Goal: Task Accomplishment & Management: Use online tool/utility

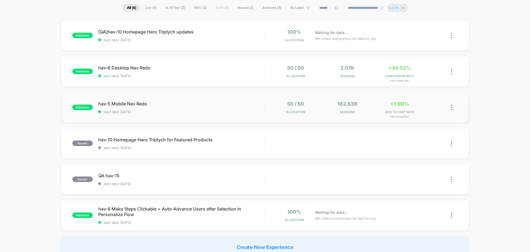
scroll to position [28, 0]
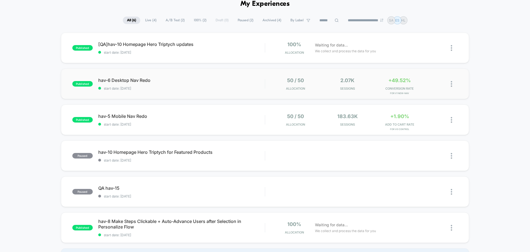
click at [136, 76] on div "published hav-6 Desktop Nav Redo start date: 10/6/2025 50 / 50 Allocation 2.07k…" at bounding box center [265, 83] width 408 height 30
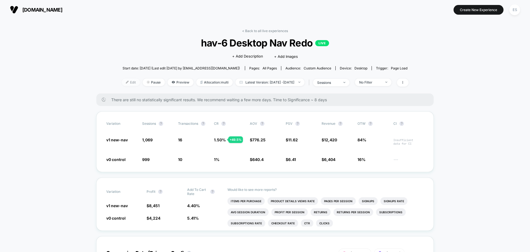
click at [126, 82] on img at bounding box center [127, 82] width 3 height 3
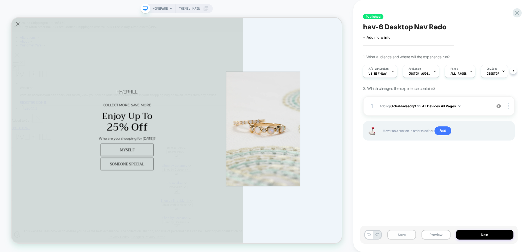
click at [410, 233] on button "Save" at bounding box center [401, 234] width 29 height 10
click at [424, 232] on button "Preview" at bounding box center [436, 234] width 29 height 10
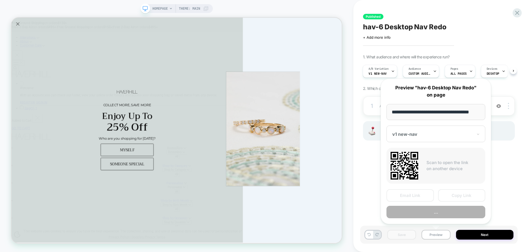
scroll to position [0, 3]
click at [452, 196] on button "Copy Link" at bounding box center [461, 195] width 47 height 12
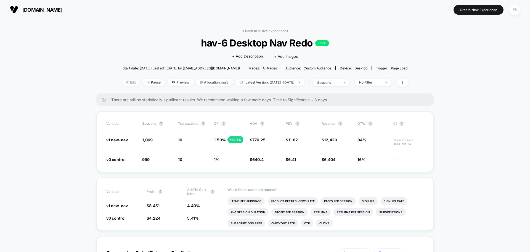
click at [127, 84] on span "Edit" at bounding box center [131, 81] width 18 height 7
click at [144, 82] on span "Pause" at bounding box center [154, 81] width 22 height 7
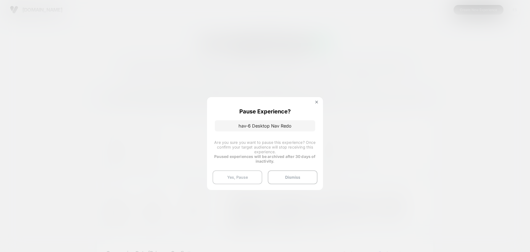
click at [254, 183] on button "Yes, Pause" at bounding box center [238, 177] width 50 height 14
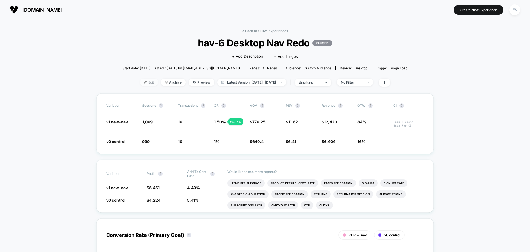
click at [142, 84] on span "Edit" at bounding box center [149, 81] width 18 height 7
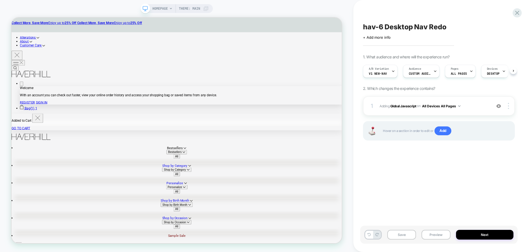
scroll to position [0, 0]
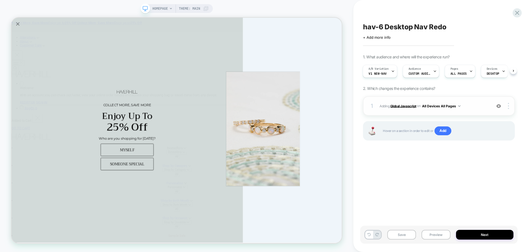
click at [395, 105] on b "Global Javascript" at bounding box center [403, 106] width 26 height 4
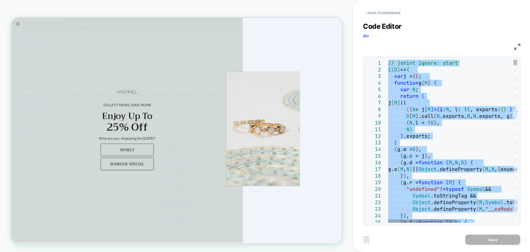
type textarea "**********"
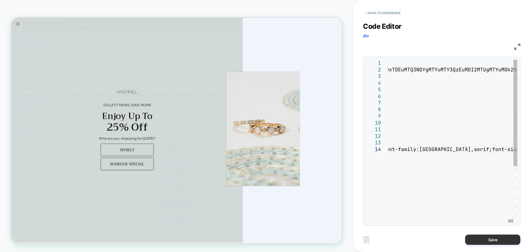
click at [504, 238] on button "Save" at bounding box center [492, 239] width 55 height 10
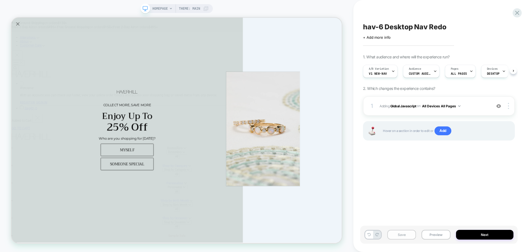
scroll to position [0, 0]
click at [401, 234] on button "Save" at bounding box center [401, 234] width 29 height 10
click at [431, 233] on button "Preview" at bounding box center [436, 234] width 29 height 10
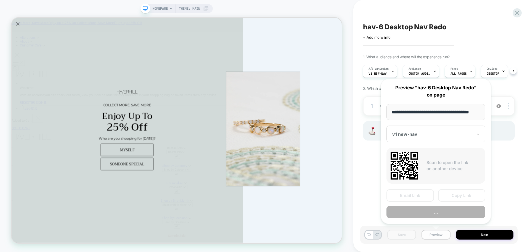
scroll to position [0, 3]
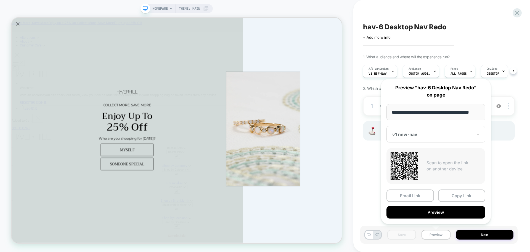
drag, startPoint x: 453, startPoint y: 196, endPoint x: 427, endPoint y: 186, distance: 28.2
click at [454, 196] on button "Copy Link" at bounding box center [461, 195] width 47 height 12
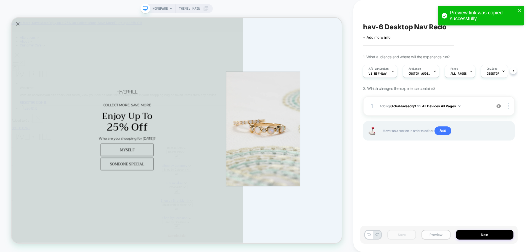
click at [443, 236] on button "Preview" at bounding box center [436, 234] width 29 height 10
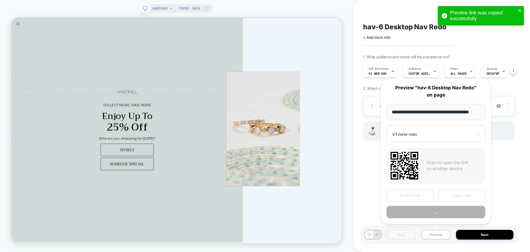
scroll to position [0, 3]
click at [444, 231] on button "Preview" at bounding box center [436, 234] width 29 height 10
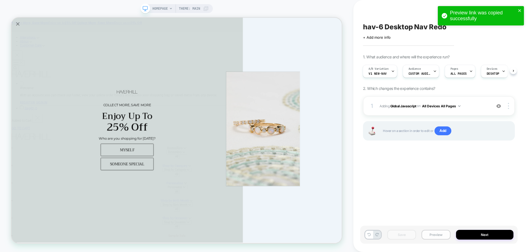
click at [444, 231] on button "Preview" at bounding box center [436, 234] width 29 height 10
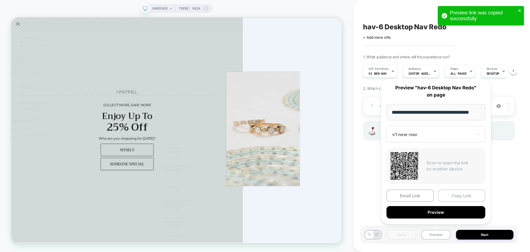
click at [460, 199] on button "Copy Link" at bounding box center [461, 195] width 47 height 12
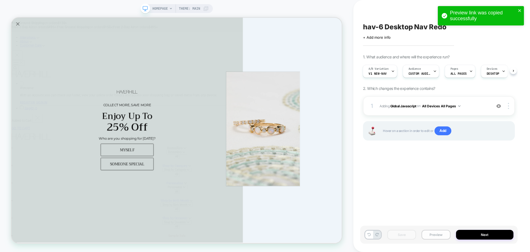
click at [436, 237] on button "Preview" at bounding box center [436, 234] width 29 height 10
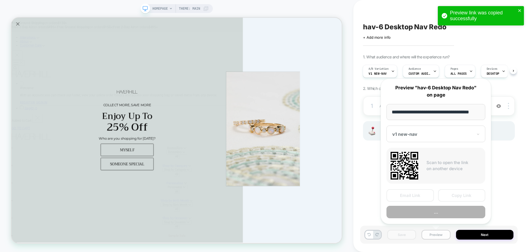
scroll to position [0, 3]
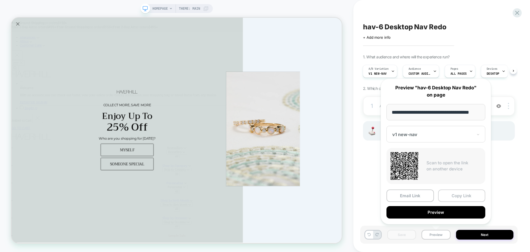
click at [456, 193] on button "Copy Link" at bounding box center [461, 195] width 47 height 12
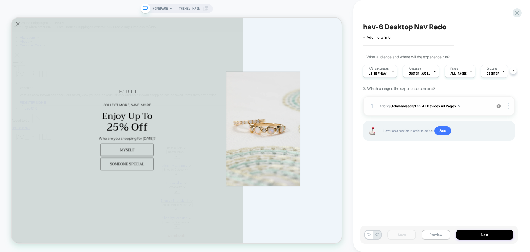
click at [409, 110] on div "1 Adding Global Javascript on All Devices All Pages Add Before Add After Target…" at bounding box center [439, 105] width 152 height 19
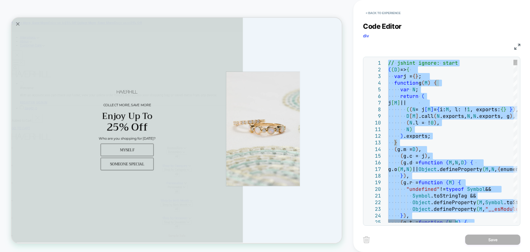
type textarea "**********"
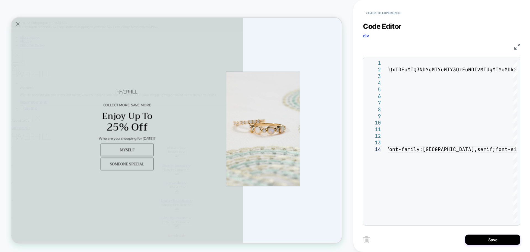
click at [498, 246] on div "< Back to experience Code Editor div JS 1 2 3 4 5 6 7 8 9 10 11 12 13 14 // jsh…" at bounding box center [441, 126] width 157 height 252
click at [498, 244] on button "Save" at bounding box center [492, 239] width 55 height 10
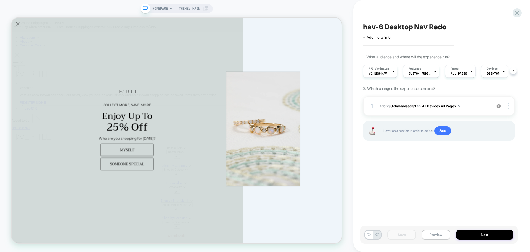
scroll to position [0, 0]
click at [422, 233] on button "Preview" at bounding box center [436, 234] width 29 height 10
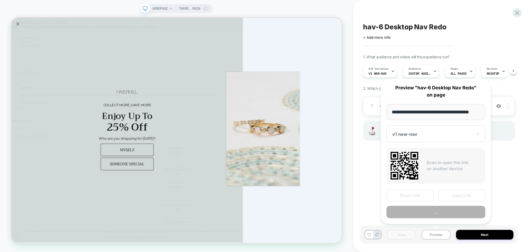
scroll to position [0, 3]
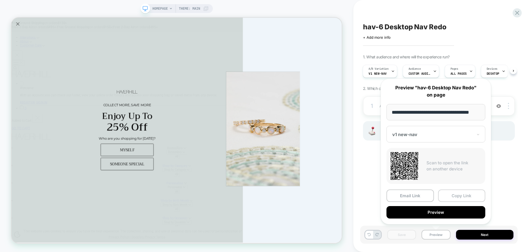
click at [454, 196] on button "Copy Link" at bounding box center [461, 195] width 47 height 12
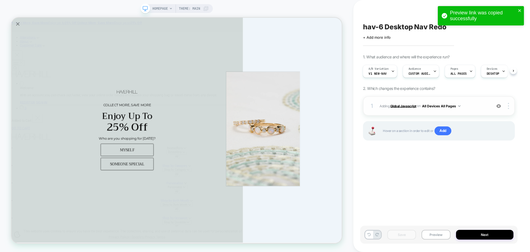
click at [404, 106] on b "Global Javascript" at bounding box center [403, 106] width 26 height 4
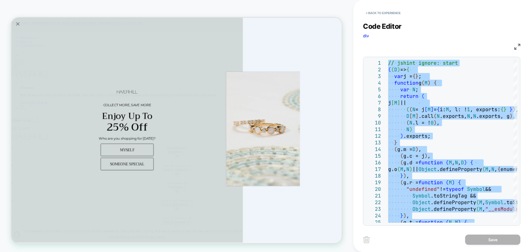
type textarea "**********"
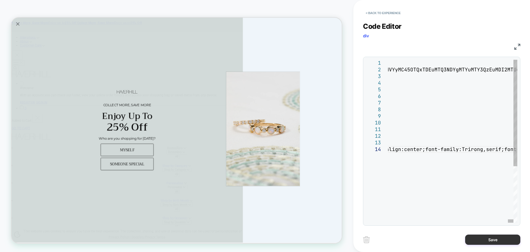
click at [491, 239] on button "Save" at bounding box center [492, 239] width 55 height 10
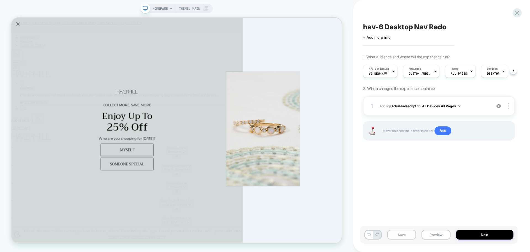
click at [409, 236] on button "Save" at bounding box center [401, 234] width 29 height 10
click at [431, 235] on button "Preview" at bounding box center [436, 234] width 29 height 10
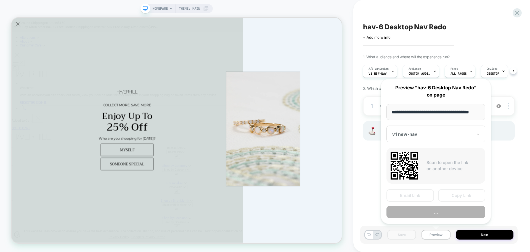
scroll to position [0, 3]
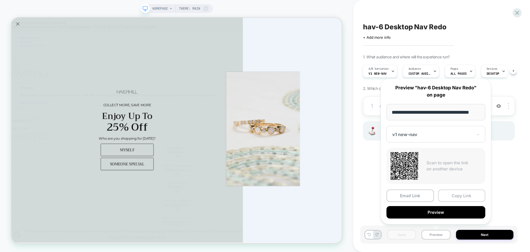
click at [457, 194] on button "Copy Link" at bounding box center [461, 195] width 47 height 12
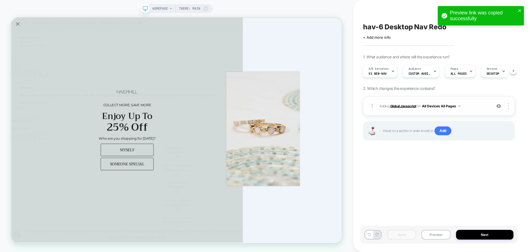
click at [404, 106] on b "Global Javascript" at bounding box center [403, 106] width 26 height 4
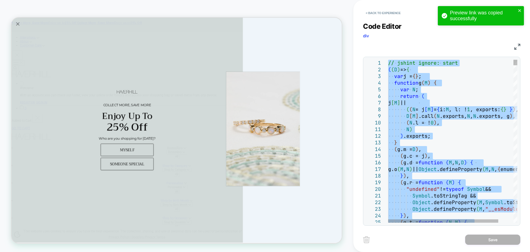
type textarea "**********"
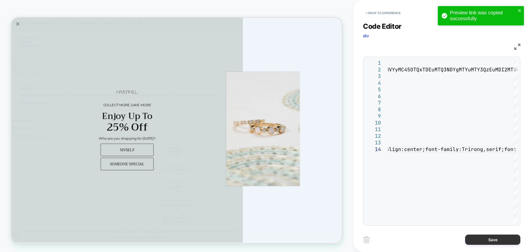
click at [476, 238] on button "Save" at bounding box center [492, 239] width 55 height 10
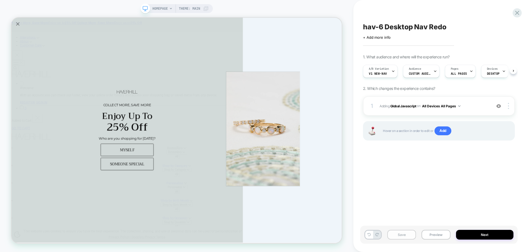
scroll to position [0, 0]
click at [408, 232] on button "Save" at bounding box center [401, 234] width 29 height 10
click at [434, 233] on button "Preview" at bounding box center [436, 234] width 29 height 10
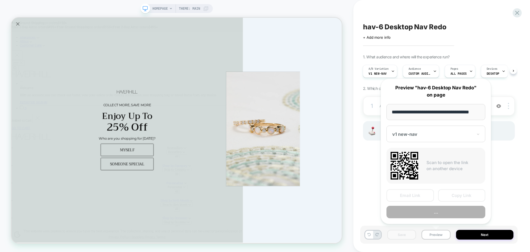
scroll to position [0, 3]
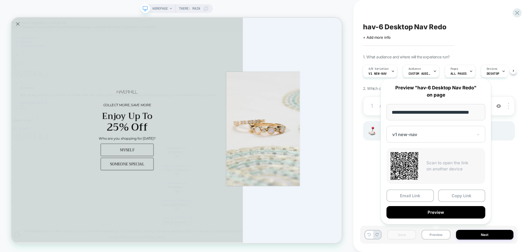
click at [462, 196] on button "Copy Link" at bounding box center [461, 195] width 47 height 12
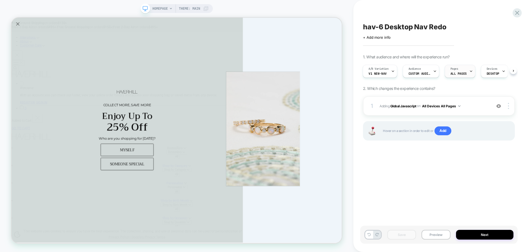
scroll to position [0, 2]
click at [426, 68] on div "Audience Custom Audience" at bounding box center [418, 71] width 33 height 12
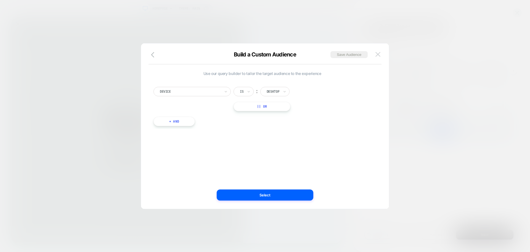
click at [375, 54] on button at bounding box center [378, 54] width 8 height 8
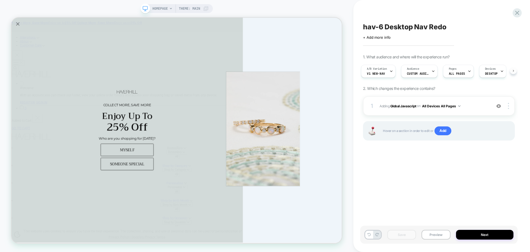
click at [512, 74] on button at bounding box center [513, 70] width 7 height 7
click at [513, 71] on icon at bounding box center [514, 71] width 2 height 2
click at [403, 103] on span "Adding Global Javascript on All Devices All Pages" at bounding box center [434, 105] width 109 height 7
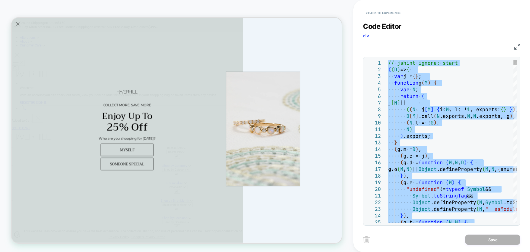
type textarea "**********"
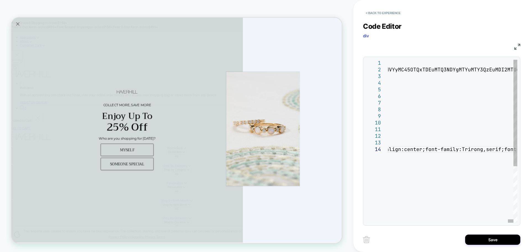
click at [481, 234] on div "Save" at bounding box center [441, 239] width 157 height 14
click at [480, 239] on button "Save" at bounding box center [492, 239] width 55 height 10
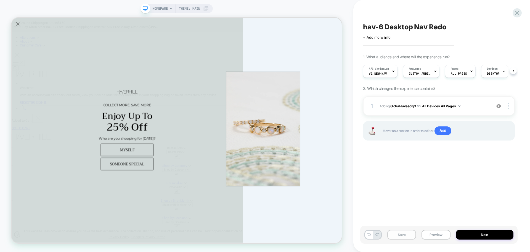
scroll to position [0, 0]
click at [414, 237] on button "Save" at bounding box center [401, 234] width 29 height 10
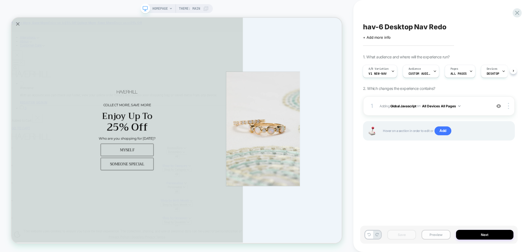
click at [440, 235] on button "Preview" at bounding box center [436, 234] width 29 height 10
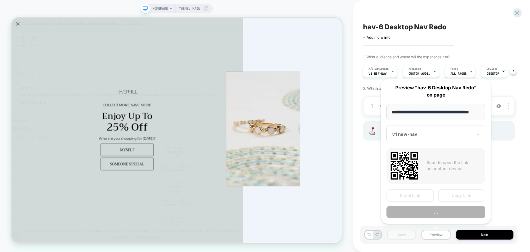
scroll to position [0, 3]
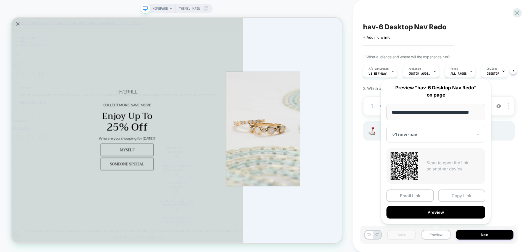
click at [454, 196] on button "Copy Link" at bounding box center [461, 195] width 47 height 12
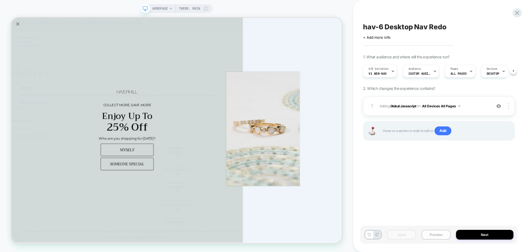
click at [439, 238] on button "Preview" at bounding box center [436, 234] width 29 height 10
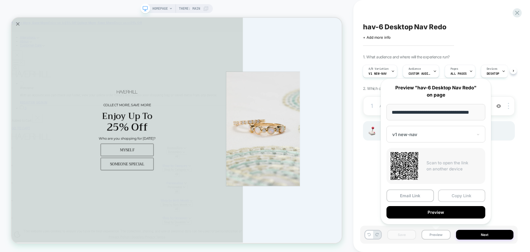
click at [466, 197] on button "Copy Link" at bounding box center [461, 195] width 47 height 12
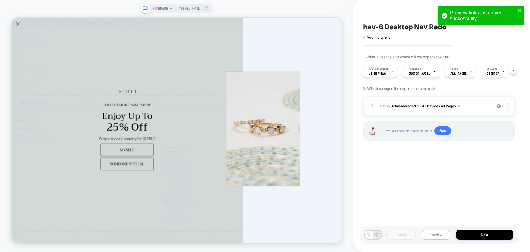
click at [404, 109] on span "Adding Global Javascript on All Devices All Pages" at bounding box center [434, 105] width 109 height 7
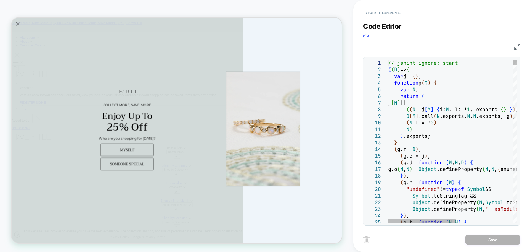
type textarea "**********"
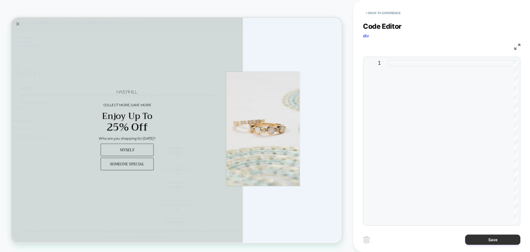
click at [500, 244] on button "Save" at bounding box center [492, 239] width 55 height 10
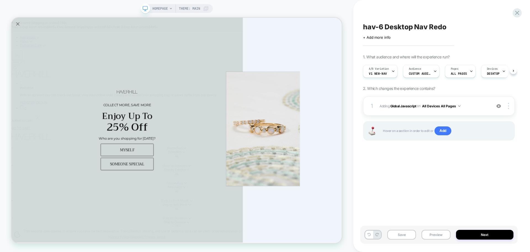
scroll to position [0, 0]
click at [401, 235] on button "Save" at bounding box center [401, 234] width 29 height 10
click at [419, 232] on div "Save Preview Next" at bounding box center [438, 234] width 157 height 18
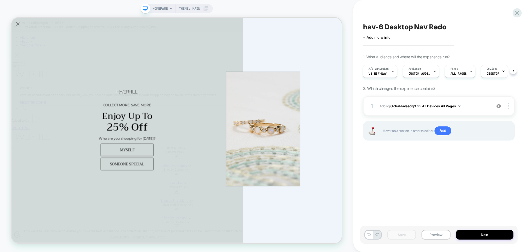
drag, startPoint x: 433, startPoint y: 233, endPoint x: 435, endPoint y: 221, distance: 12.3
click at [433, 233] on button "Preview" at bounding box center [436, 234] width 29 height 10
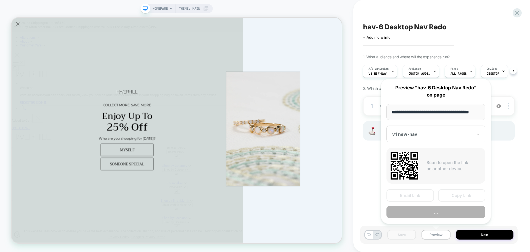
scroll to position [0, 3]
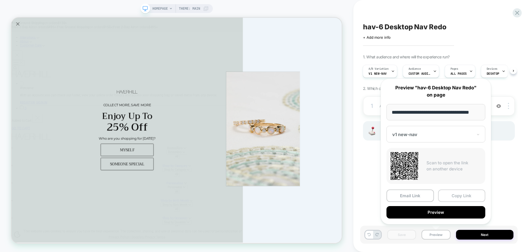
click at [459, 190] on button "Copy Link" at bounding box center [461, 195] width 47 height 12
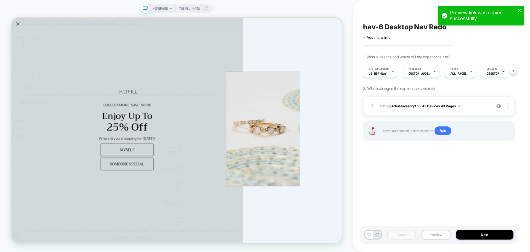
click at [441, 231] on button "Preview" at bounding box center [436, 234] width 29 height 10
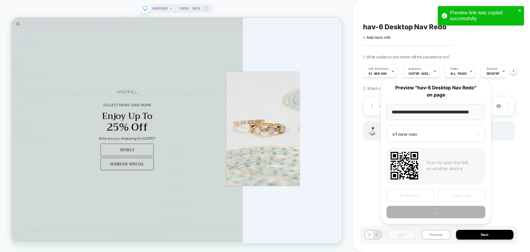
scroll to position [0, 3]
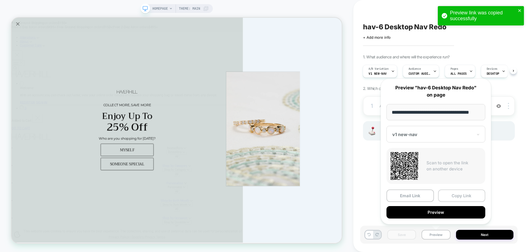
click at [462, 198] on button "Copy Link" at bounding box center [461, 195] width 47 height 12
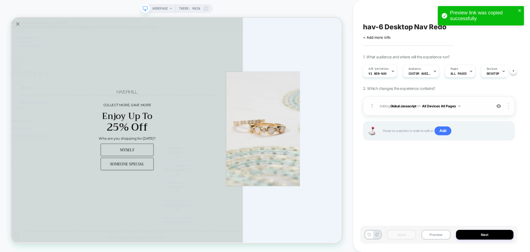
click at [400, 109] on span "Adding Global Javascript on All Devices All Pages" at bounding box center [434, 105] width 109 height 7
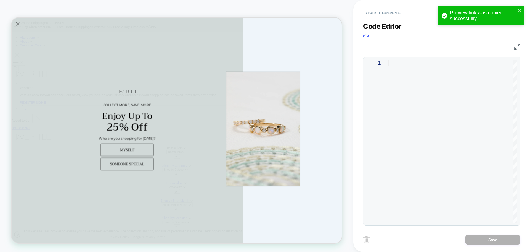
click at [411, 131] on div at bounding box center [452, 141] width 129 height 163
type textarea "**********"
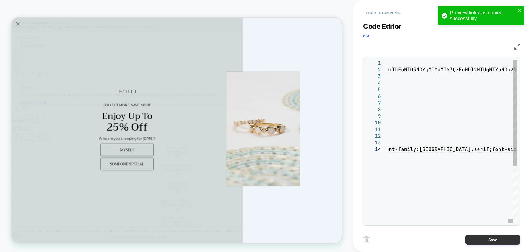
click at [490, 236] on button "Save" at bounding box center [492, 239] width 55 height 10
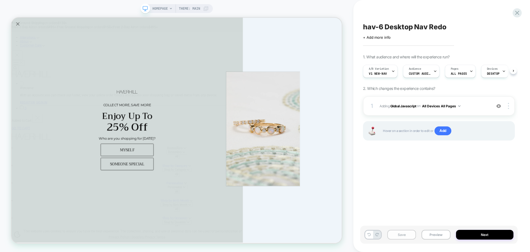
scroll to position [0, 0]
click at [406, 239] on button "Save" at bounding box center [401, 234] width 29 height 10
click at [424, 235] on button "Preview" at bounding box center [436, 234] width 29 height 10
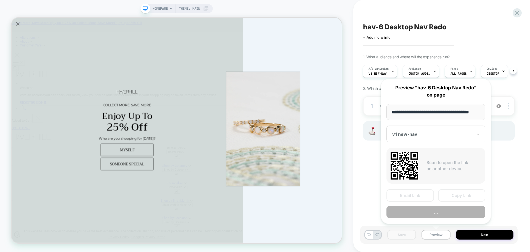
scroll to position [0, 3]
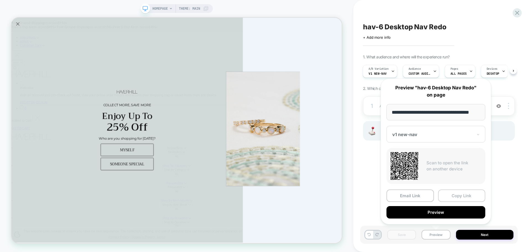
click at [451, 199] on button "Copy Link" at bounding box center [461, 195] width 47 height 12
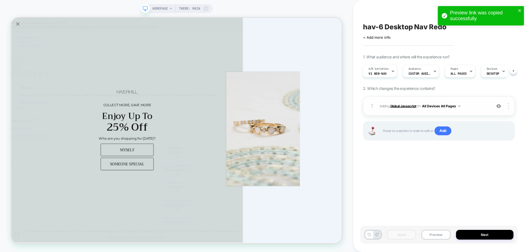
click at [406, 104] on b "Global Javascript" at bounding box center [403, 106] width 26 height 4
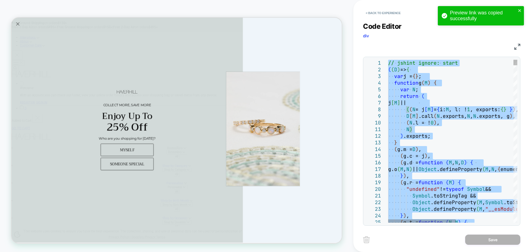
type textarea "**********"
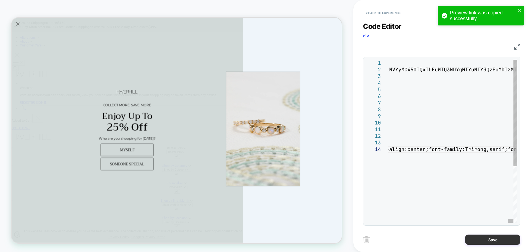
click at [472, 241] on button "Save" at bounding box center [492, 239] width 55 height 10
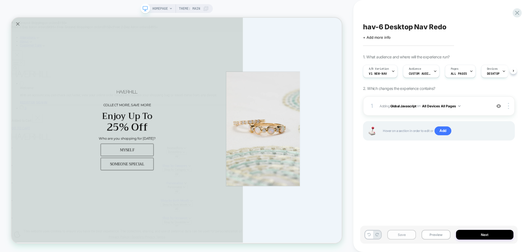
scroll to position [0, 0]
click at [406, 235] on button "Save" at bounding box center [401, 234] width 29 height 10
click at [438, 234] on button "Preview" at bounding box center [436, 234] width 29 height 10
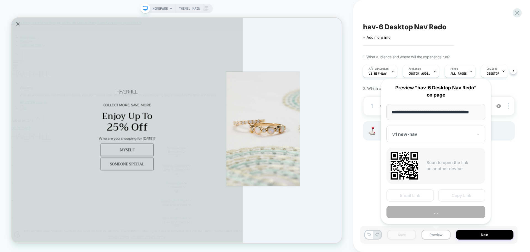
scroll to position [0, 3]
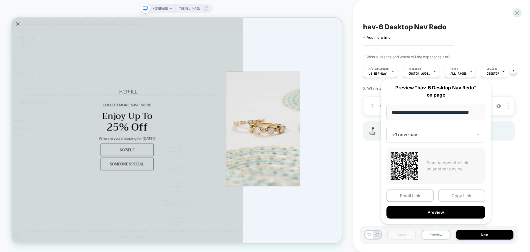
click at [467, 194] on button "Copy Link" at bounding box center [461, 195] width 47 height 12
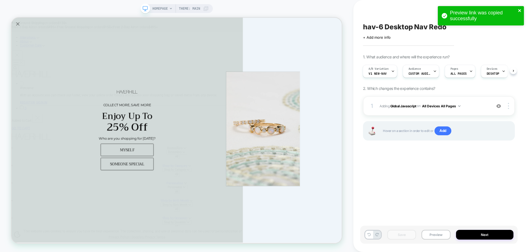
click at [522, 12] on icon "close" at bounding box center [520, 10] width 4 height 4
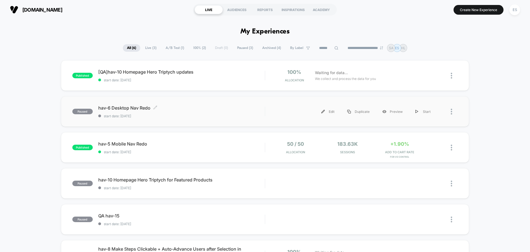
click at [129, 110] on span "hav-6 Desktop Nav Redo Click to edit experience details" at bounding box center [181, 108] width 167 height 6
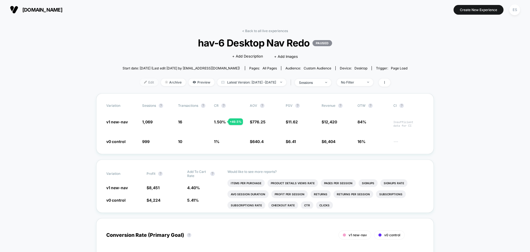
click at [140, 83] on span "Edit" at bounding box center [149, 81] width 18 height 7
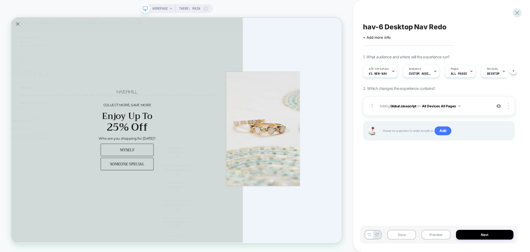
scroll to position [0, 0]
click at [418, 109] on div "on All Devices All Pages" at bounding box center [439, 105] width 44 height 7
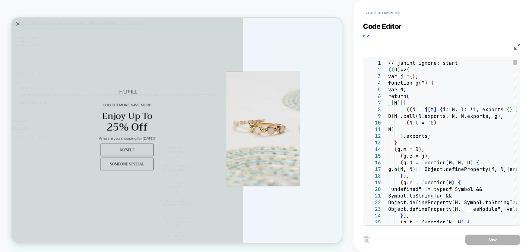
scroll to position [0, 0]
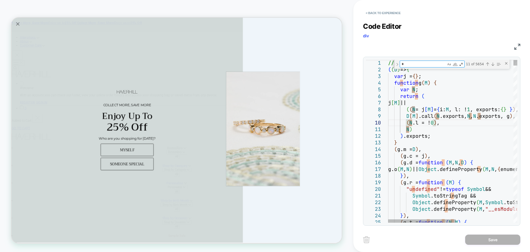
type textarea "**********"
type textarea "*"
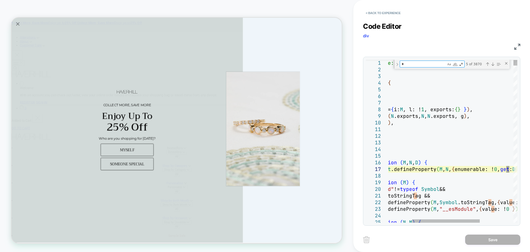
type textarea "**********"
type textarea "**"
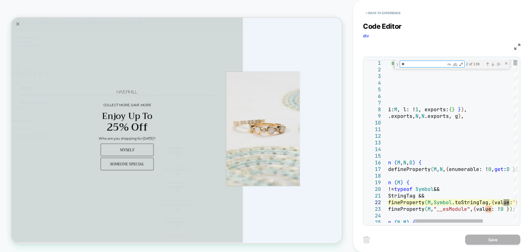
type textarea "**********"
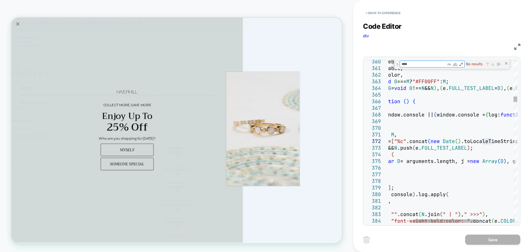
type textarea "*****"
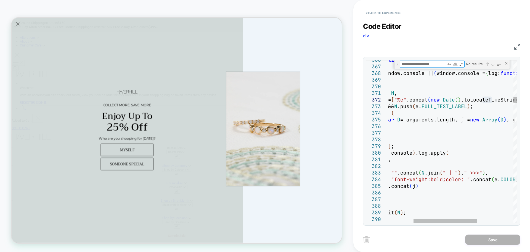
type textarea "*"
type textarea "**********"
type textarea "**"
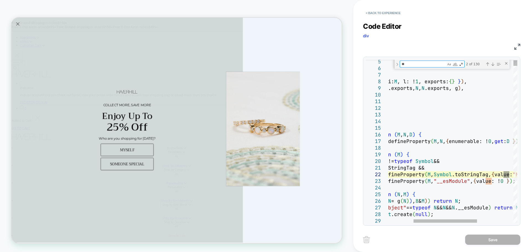
type textarea "**********"
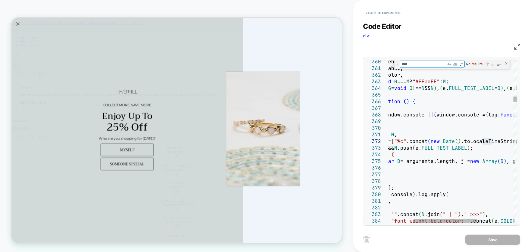
type textarea "*****"
type textarea "**********"
type textarea "*"
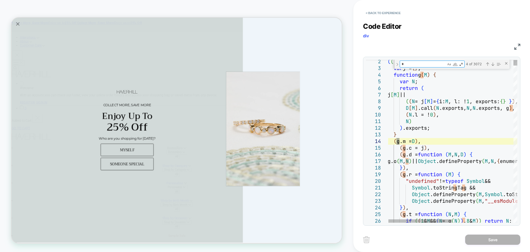
type textarea "**********"
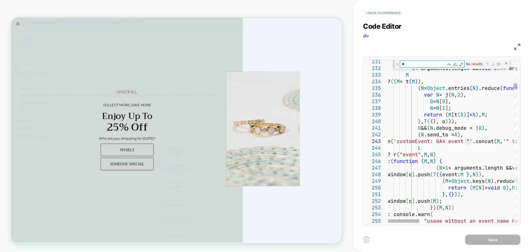
type textarea "***"
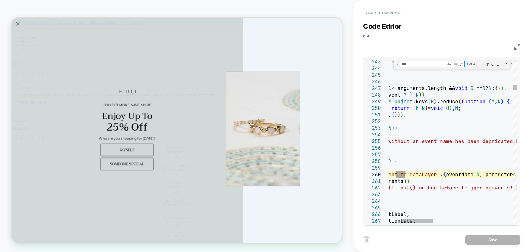
type textarea "**********"
type textarea "*"
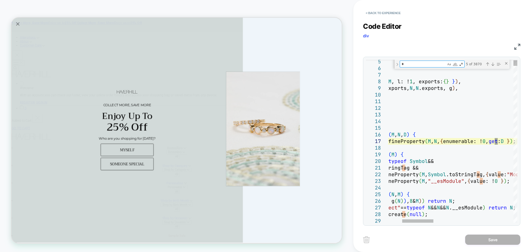
type textarea "**********"
type textarea "**"
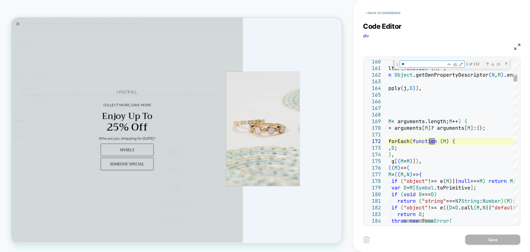
type textarea "**********"
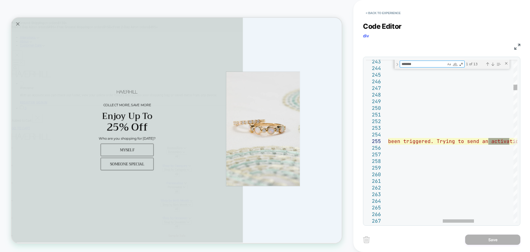
type textarea "********"
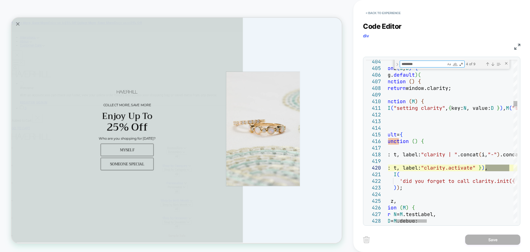
type textarea "**********"
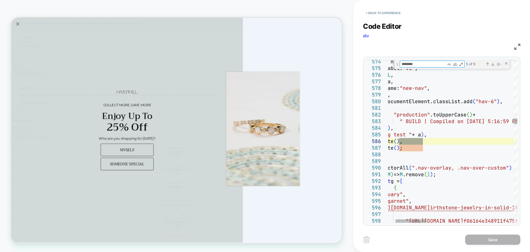
type textarea "********"
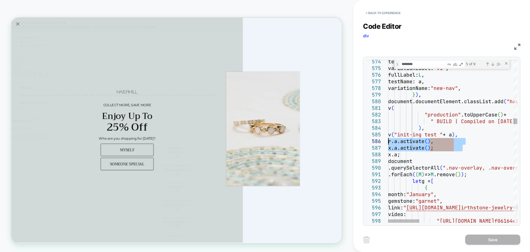
drag, startPoint x: 436, startPoint y: 148, endPoint x: 323, endPoint y: 139, distance: 113.0
click at [428, 64] on textarea "********" at bounding box center [423, 64] width 46 height 6
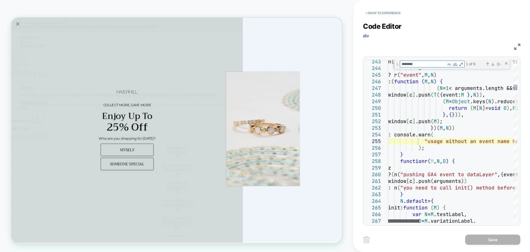
click at [388, 219] on div at bounding box center [403, 220] width 31 height 3
click at [336, 125] on div "Alia popup" at bounding box center [347, 166] width 98 height 152
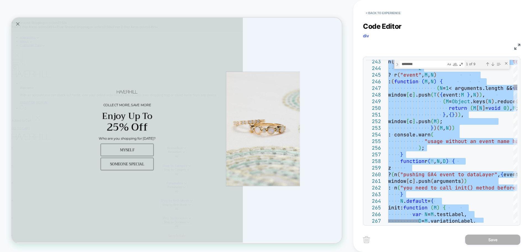
type textarea "**********"
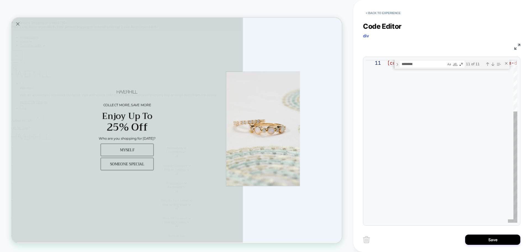
click at [472, 245] on div "Save" at bounding box center [441, 239] width 157 height 14
click at [475, 241] on button "Save" at bounding box center [492, 239] width 55 height 10
click at [505, 62] on div "Close (Escape)" at bounding box center [506, 63] width 4 height 4
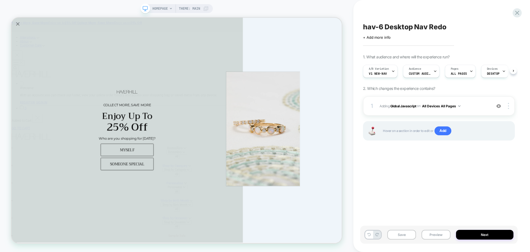
scroll to position [0, 0]
click at [408, 237] on button "Save" at bounding box center [401, 234] width 29 height 10
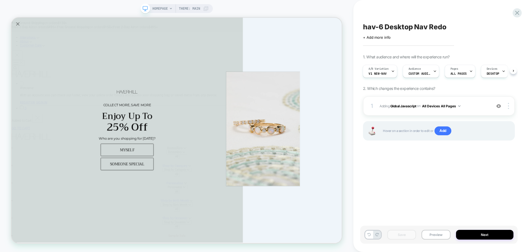
click at [437, 240] on div "Save Preview Next" at bounding box center [438, 234] width 157 height 18
click at [443, 231] on button "Preview" at bounding box center [436, 234] width 29 height 10
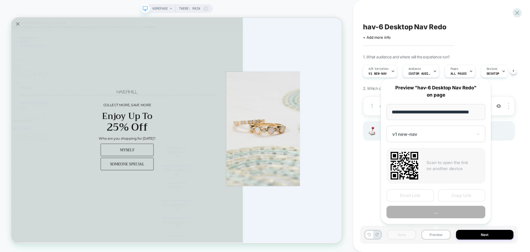
scroll to position [0, 3]
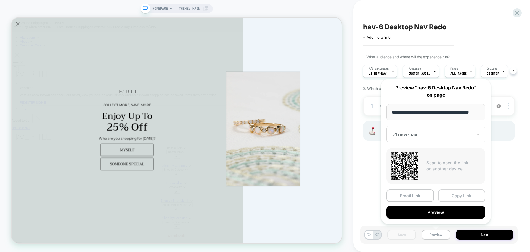
click at [458, 192] on button "Copy Link" at bounding box center [461, 195] width 47 height 12
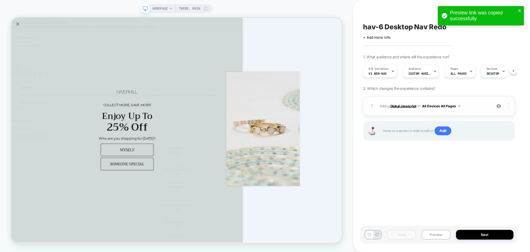
click at [405, 106] on b "Global Javascript" at bounding box center [403, 106] width 26 height 4
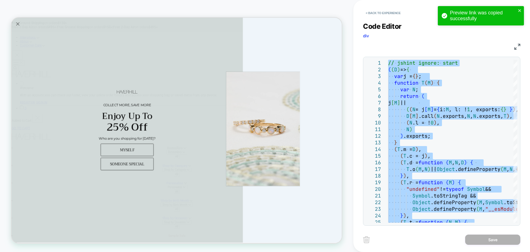
type textarea "**********"
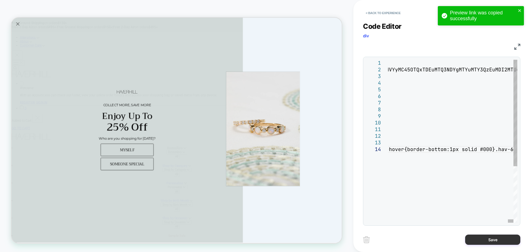
drag, startPoint x: 488, startPoint y: 239, endPoint x: 70, endPoint y: 13, distance: 475.7
click at [488, 239] on button "Save" at bounding box center [492, 239] width 55 height 10
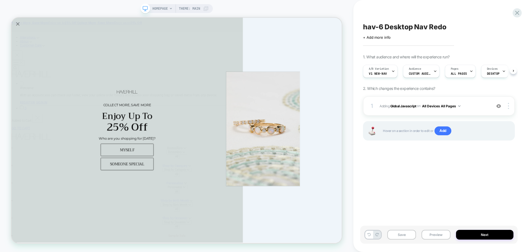
scroll to position [0, 0]
click at [398, 234] on button "Save" at bounding box center [401, 234] width 29 height 10
click at [433, 237] on button "Preview" at bounding box center [436, 234] width 29 height 10
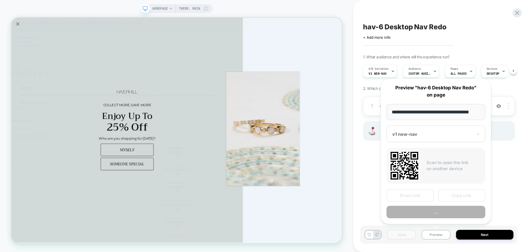
scroll to position [0, 3]
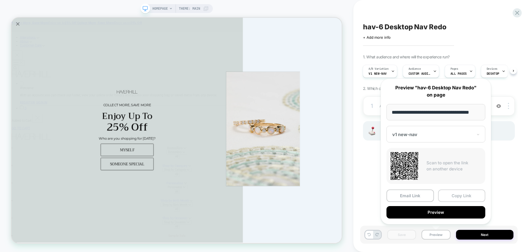
click at [451, 196] on button "Copy Link" at bounding box center [461, 195] width 47 height 12
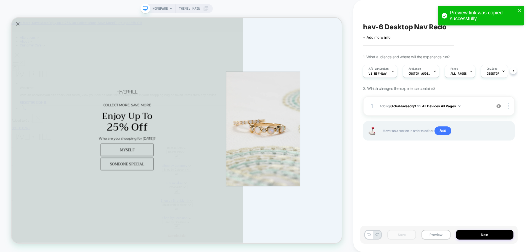
click at [440, 244] on div "Save Preview Next" at bounding box center [441, 236] width 157 height 23
click at [438, 239] on div "Save Preview Next" at bounding box center [438, 234] width 157 height 18
click at [439, 236] on button "Preview" at bounding box center [436, 234] width 29 height 10
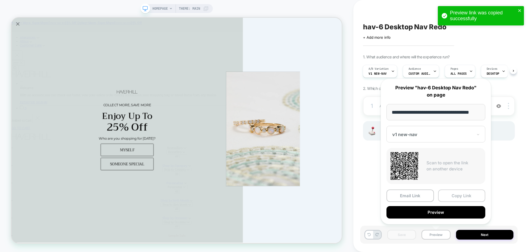
click at [469, 196] on button "Copy Link" at bounding box center [461, 195] width 47 height 12
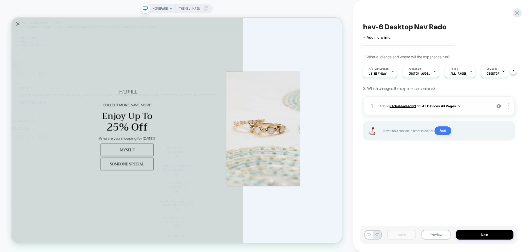
click at [403, 107] on b "Global Javascript" at bounding box center [403, 106] width 26 height 4
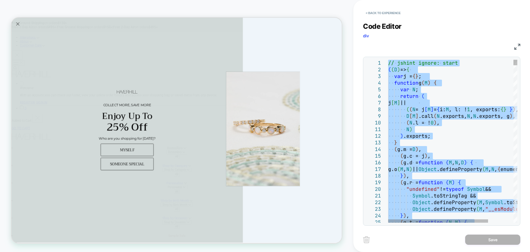
type textarea "**********"
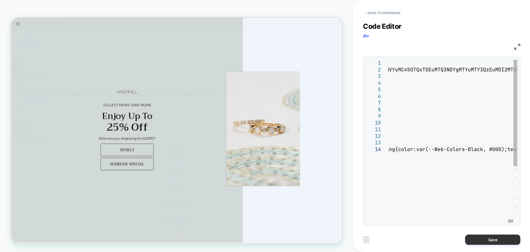
click at [482, 241] on button "Save" at bounding box center [492, 239] width 55 height 10
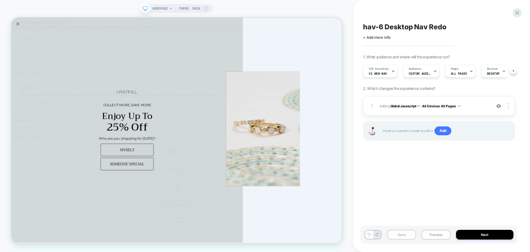
click at [400, 238] on button "Save" at bounding box center [401, 234] width 29 height 10
click at [442, 234] on button "Preview" at bounding box center [436, 234] width 29 height 10
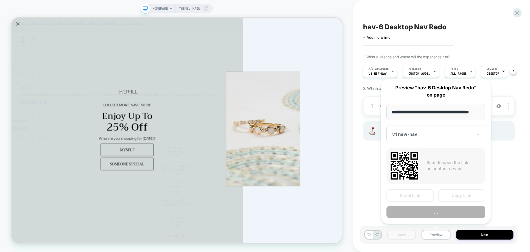
scroll to position [0, 3]
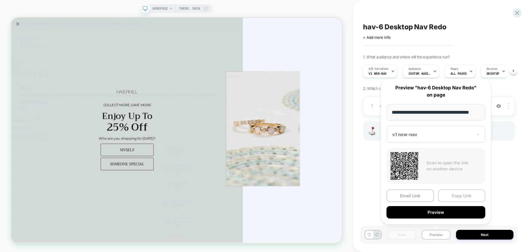
click at [461, 193] on button "Copy Link" at bounding box center [461, 195] width 47 height 12
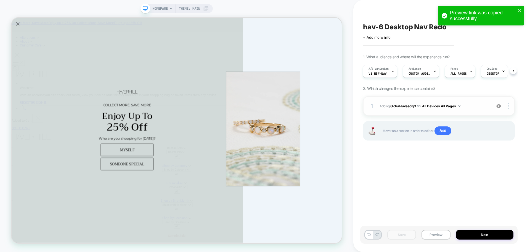
click at [400, 112] on div "1 Adding Global Javascript on All Devices All Pages Add Before Add After Target…" at bounding box center [439, 105] width 152 height 19
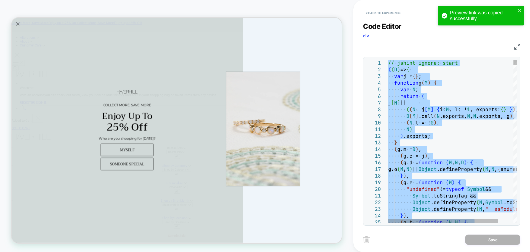
type textarea "**********"
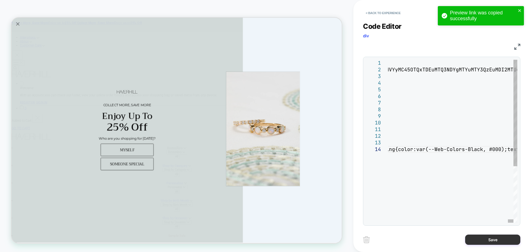
click at [478, 239] on button "Save" at bounding box center [492, 239] width 55 height 10
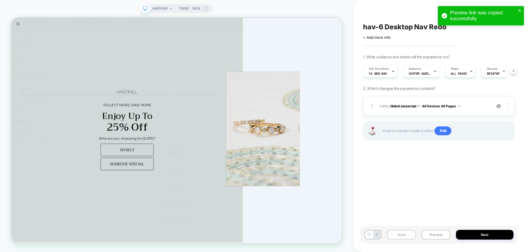
scroll to position [0, 0]
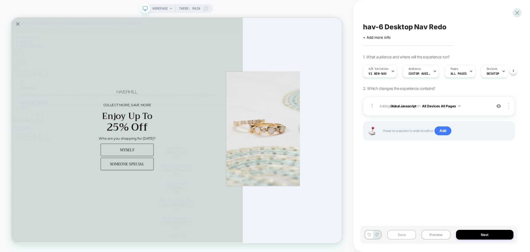
click at [403, 235] on button "Save" at bounding box center [401, 234] width 29 height 10
click at [443, 236] on button "Preview" at bounding box center [436, 234] width 29 height 10
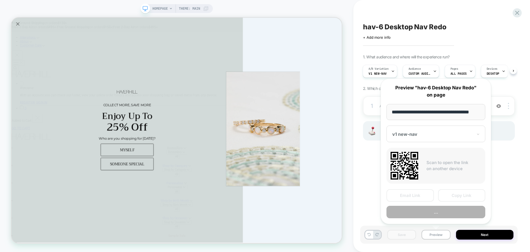
scroll to position [0, 3]
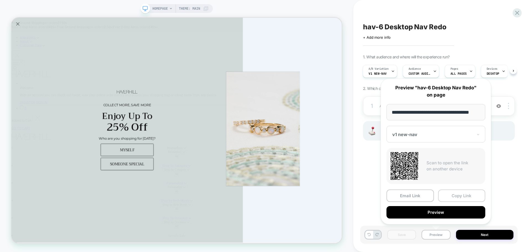
click at [469, 198] on button "Copy Link" at bounding box center [461, 195] width 47 height 12
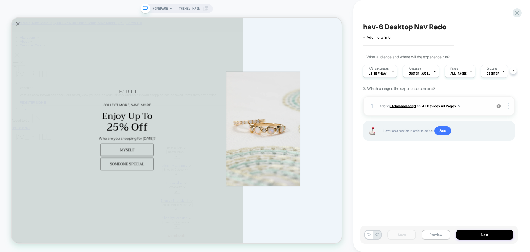
click at [403, 107] on b "Global Javascript" at bounding box center [403, 106] width 26 height 4
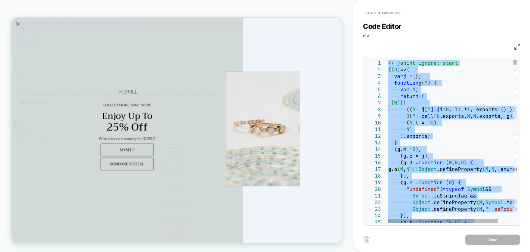
type textarea "**********"
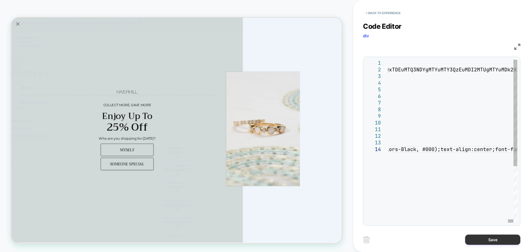
click at [479, 238] on button "Save" at bounding box center [492, 239] width 55 height 10
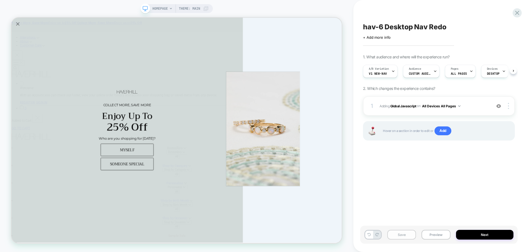
click at [394, 233] on button "Save" at bounding box center [401, 234] width 29 height 10
click at [436, 236] on button "Preview" at bounding box center [436, 234] width 29 height 10
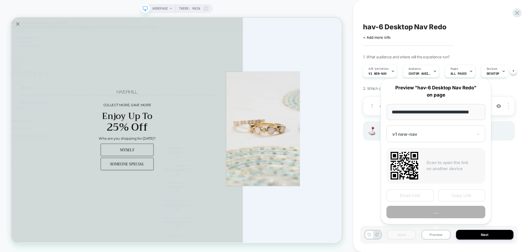
scroll to position [0, 3]
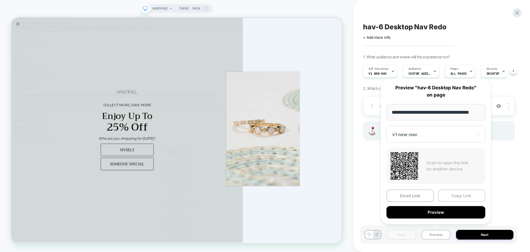
click at [454, 194] on button "Copy Link" at bounding box center [461, 195] width 47 height 12
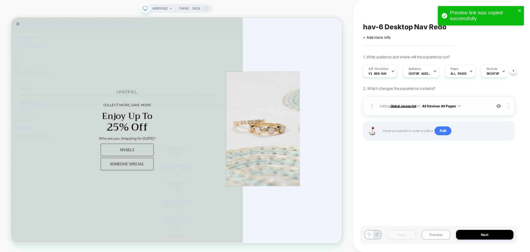
click at [409, 107] on b "Global Javascript" at bounding box center [403, 106] width 26 height 4
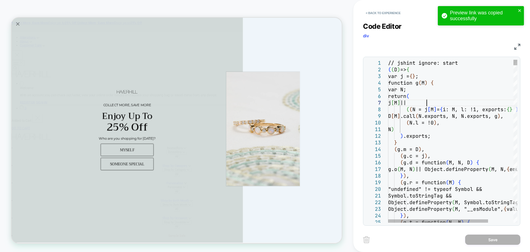
scroll to position [0, 0]
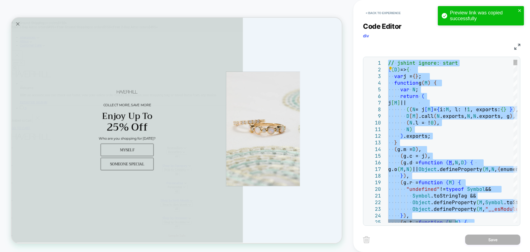
type textarea "**********"
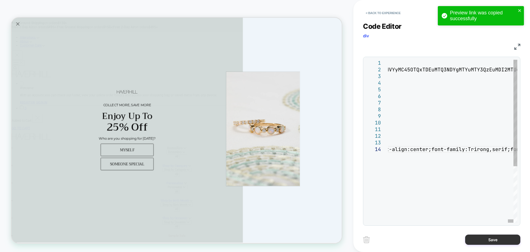
click at [483, 234] on button "Save" at bounding box center [492, 239] width 55 height 10
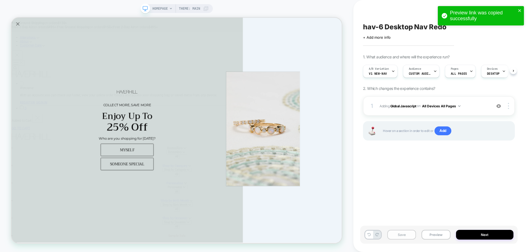
scroll to position [0, 0]
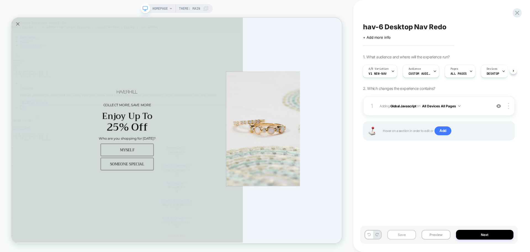
click at [396, 234] on button "Save" at bounding box center [401, 234] width 29 height 10
click at [435, 234] on button "Preview" at bounding box center [436, 234] width 29 height 10
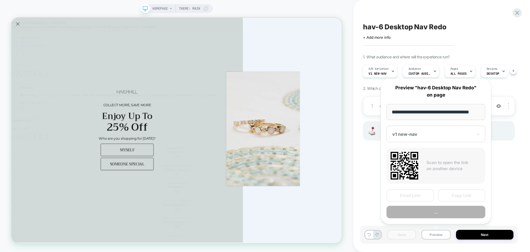
scroll to position [0, 3]
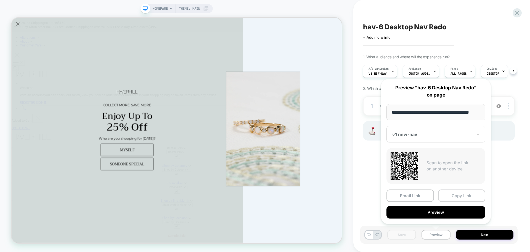
drag, startPoint x: 464, startPoint y: 198, endPoint x: 488, endPoint y: 78, distance: 121.9
click at [464, 197] on button "Copy Link" at bounding box center [461, 195] width 47 height 12
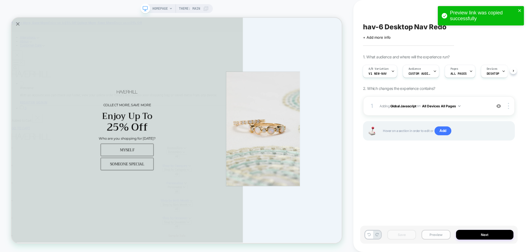
click at [442, 237] on button "Preview" at bounding box center [436, 234] width 29 height 10
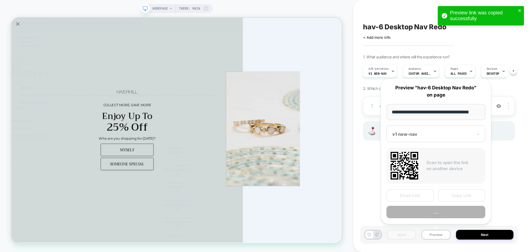
scroll to position [0, 3]
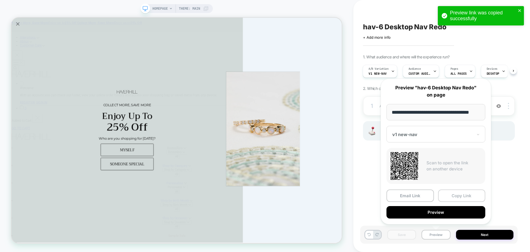
click at [469, 198] on button "Copy Link" at bounding box center [461, 195] width 47 height 12
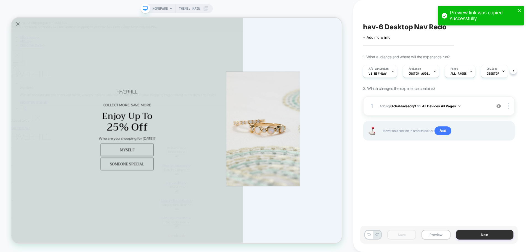
click at [480, 230] on button "Next" at bounding box center [485, 234] width 58 height 10
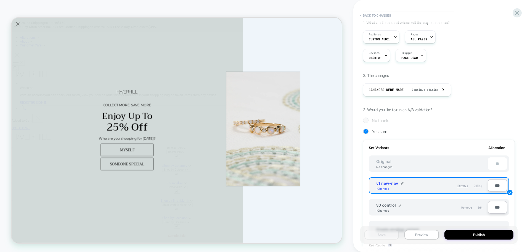
scroll to position [55, 0]
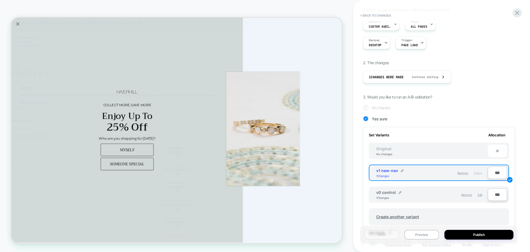
click at [482, 195] on div "Remove Edit" at bounding box center [458, 194] width 53 height 9
click at [482, 196] on span "Edit" at bounding box center [480, 194] width 5 height 3
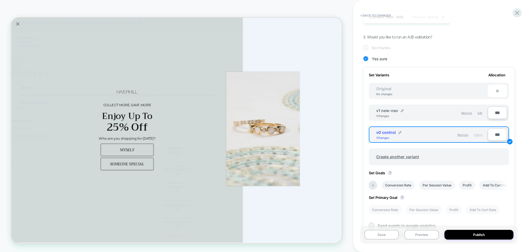
scroll to position [0, 0]
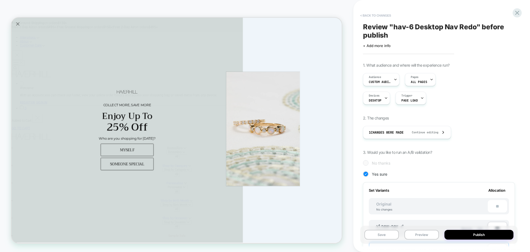
click at [376, 17] on button "< Back to changes" at bounding box center [376, 15] width 36 height 9
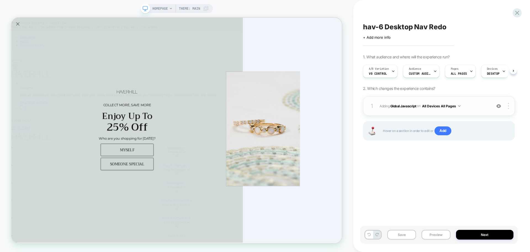
scroll to position [0, 0]
click at [410, 110] on div "1 Adding Global Javascript on All Devices All Pages Add Before Add After Target…" at bounding box center [439, 105] width 152 height 19
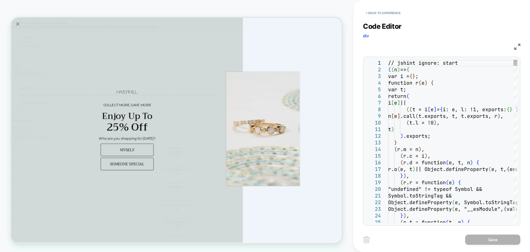
scroll to position [0, 0]
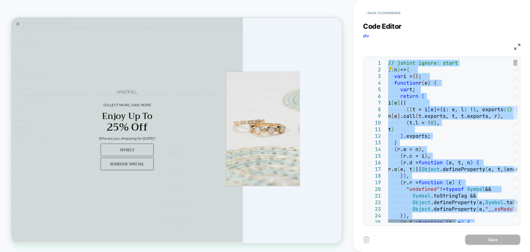
type textarea "**********"
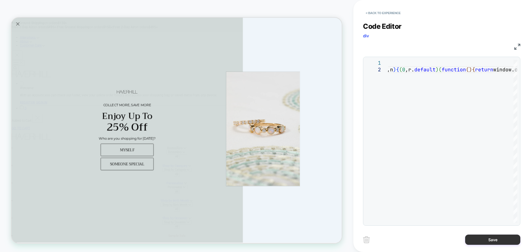
click at [496, 239] on button "Save" at bounding box center [492, 239] width 55 height 10
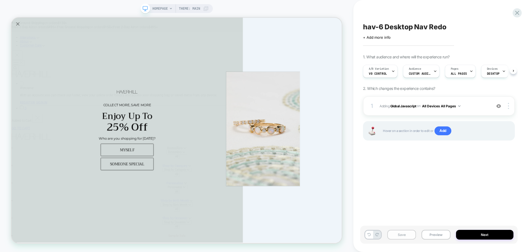
click at [398, 235] on button "Save" at bounding box center [401, 234] width 29 height 10
click at [439, 239] on div "Save Preview Next" at bounding box center [438, 234] width 157 height 18
click at [443, 234] on button "Preview" at bounding box center [436, 234] width 29 height 10
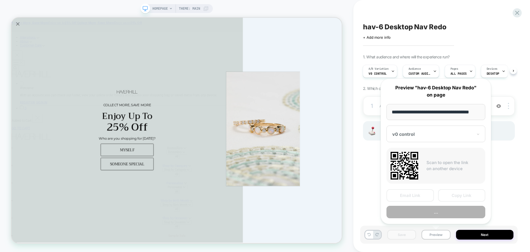
scroll to position [0, 3]
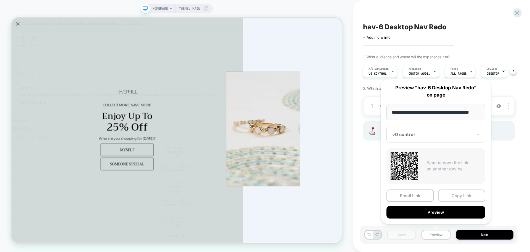
click at [469, 195] on button "Copy Link" at bounding box center [461, 195] width 47 height 12
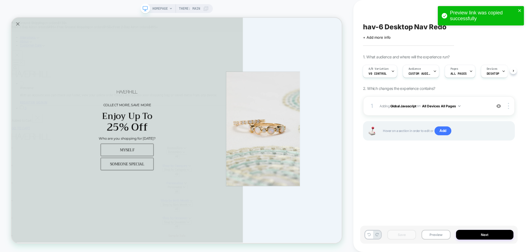
click at [476, 175] on div "hav-6 Desktop Nav Redo Click to edit experience details + Add more info 1. What…" at bounding box center [438, 126] width 157 height 241
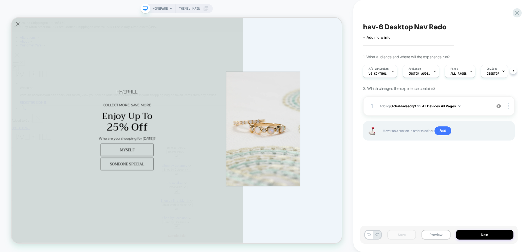
drag, startPoint x: 481, startPoint y: 192, endPoint x: 466, endPoint y: 205, distance: 20.5
click at [481, 192] on div "hav-6 Desktop Nav Redo Click to edit experience details + Add more info 1. What…" at bounding box center [438, 126] width 157 height 241
click at [430, 230] on button "Preview" at bounding box center [436, 234] width 29 height 10
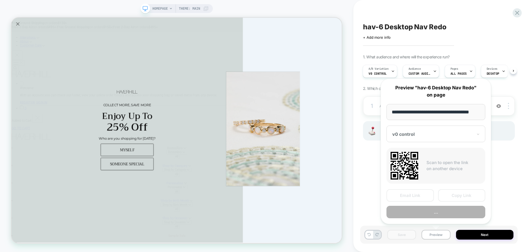
scroll to position [0, 3]
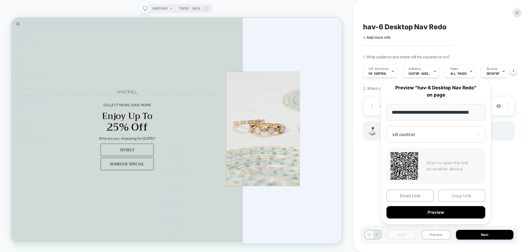
click at [448, 198] on button "Copy Link" at bounding box center [461, 195] width 47 height 12
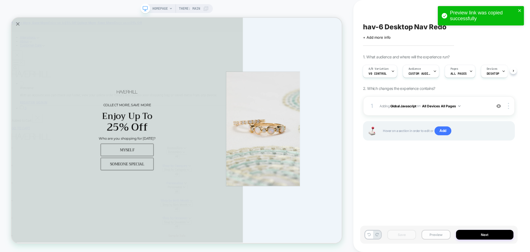
click at [439, 231] on button "Preview" at bounding box center [436, 234] width 29 height 10
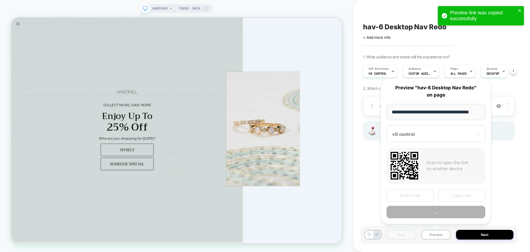
scroll to position [0, 3]
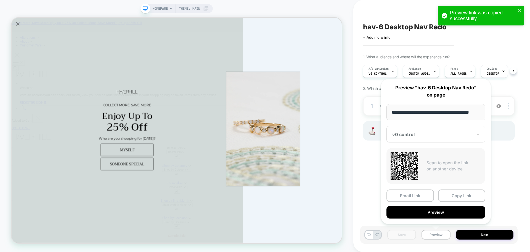
click at [426, 133] on div at bounding box center [432, 134] width 81 height 6
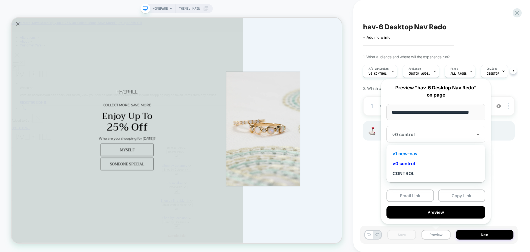
click at [416, 154] on div "v1 new-nav" at bounding box center [435, 153] width 93 height 10
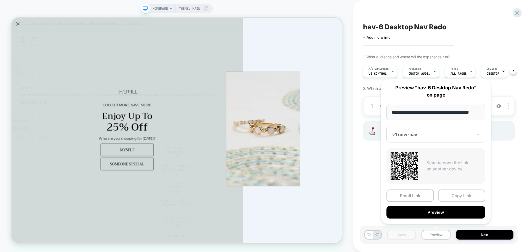
click at [459, 198] on button "Copy Link" at bounding box center [461, 195] width 47 height 12
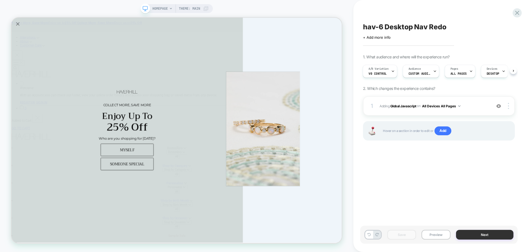
click at [482, 237] on button "Next" at bounding box center [485, 234] width 58 height 10
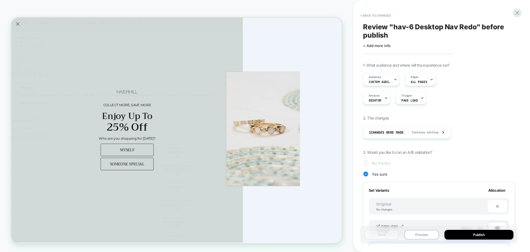
scroll to position [0, 1]
click at [482, 237] on button "Publish" at bounding box center [479, 234] width 69 height 10
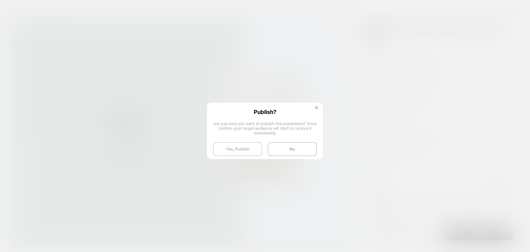
click at [237, 151] on button "Yes, Publish" at bounding box center [237, 149] width 49 height 14
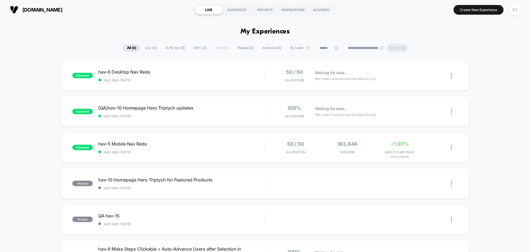
click at [54, 71] on div "published hav-6 Desktop Nav Redo start date: 10/7/2025 50 / 50 Allocation Waiti…" at bounding box center [265, 178] width 530 height 237
click at [112, 73] on span "hav-6 Desktop Nav Redo Click to edit experience details" at bounding box center [181, 72] width 167 height 6
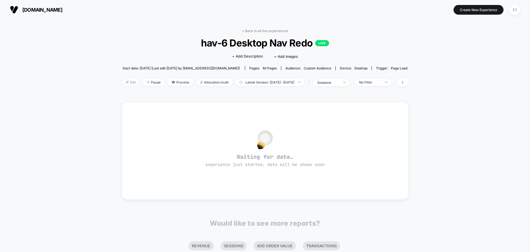
click at [123, 81] on span "Edit" at bounding box center [131, 81] width 18 height 7
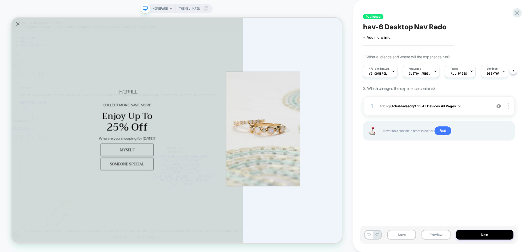
scroll to position [0, 0]
click at [441, 230] on button "Preview" at bounding box center [436, 234] width 29 height 10
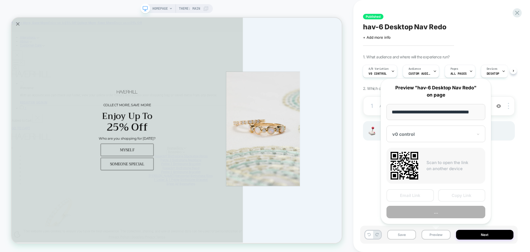
scroll to position [0, 3]
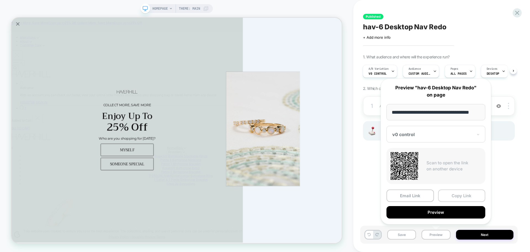
click at [468, 191] on button "Copy Link" at bounding box center [461, 195] width 47 height 12
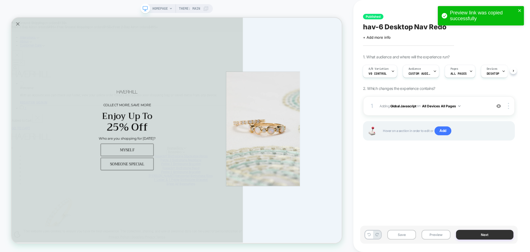
click at [474, 230] on button "Next" at bounding box center [485, 234] width 58 height 10
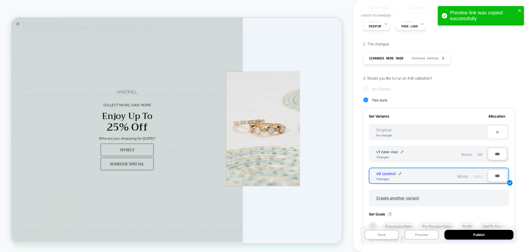
scroll to position [110, 0]
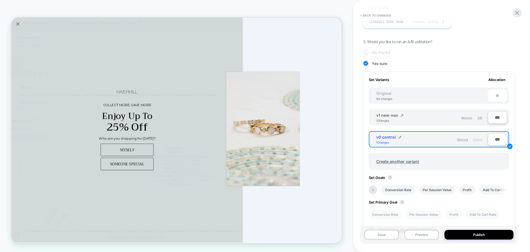
click at [483, 117] on div "Remove Edit" at bounding box center [458, 117] width 53 height 9
click at [480, 116] on span "Edit" at bounding box center [480, 117] width 5 height 3
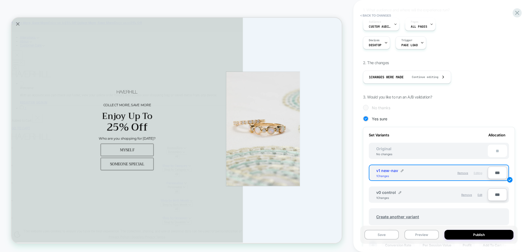
scroll to position [0, 0]
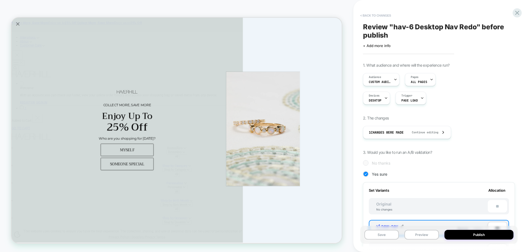
click at [387, 12] on button "< Back to changes" at bounding box center [376, 15] width 36 height 9
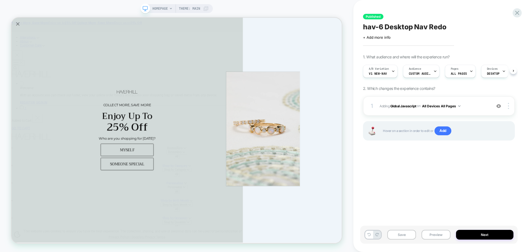
scroll to position [0, 0]
click at [436, 236] on button "Preview" at bounding box center [436, 234] width 29 height 10
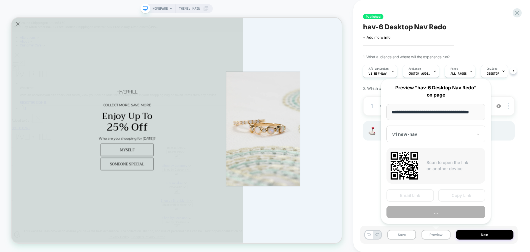
scroll to position [0, 3]
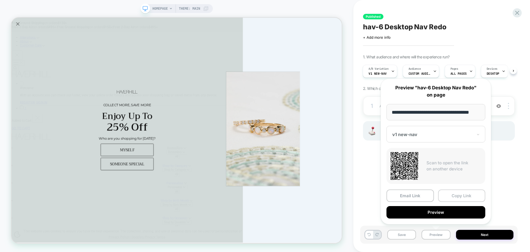
click at [466, 196] on button "Copy Link" at bounding box center [461, 195] width 47 height 12
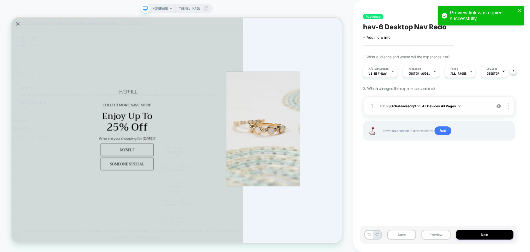
click at [405, 110] on div "1 Adding Global Javascript on All Devices All Pages Add Before Add After Target…" at bounding box center [439, 105] width 152 height 19
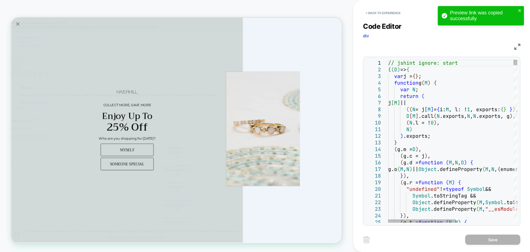
type textarea "**********"
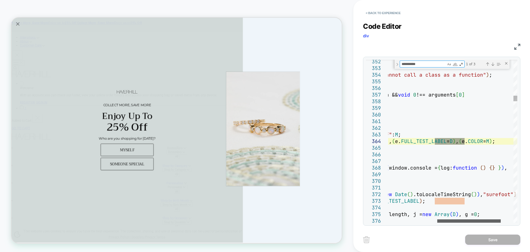
click at [474, 221] on div at bounding box center [469, 220] width 64 height 3
type textarea "**********"
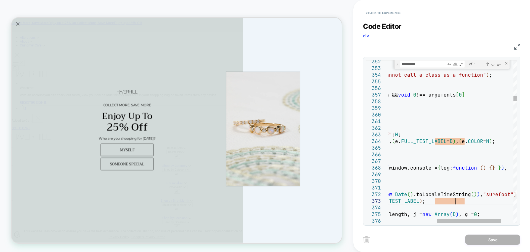
type textarea "**********"
paste textarea "Find"
type textarea "**********"
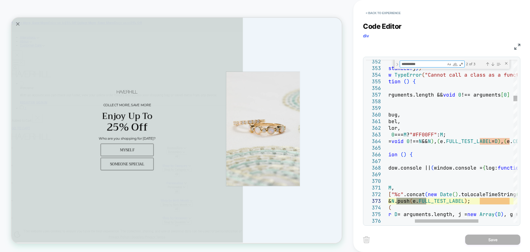
type textarea "**********"
click at [380, 12] on button "< Back to experience" at bounding box center [383, 13] width 40 height 9
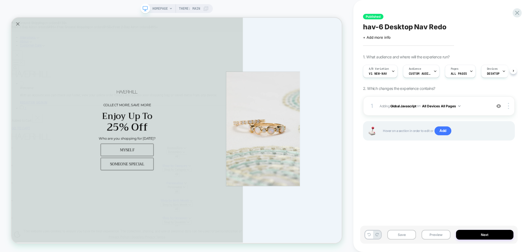
scroll to position [0, 0]
click at [436, 241] on div "Save Preview Next" at bounding box center [438, 234] width 157 height 18
click at [436, 238] on button "Preview" at bounding box center [436, 234] width 29 height 10
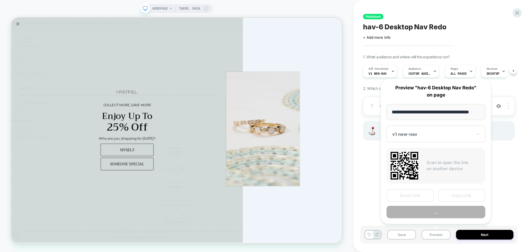
scroll to position [0, 3]
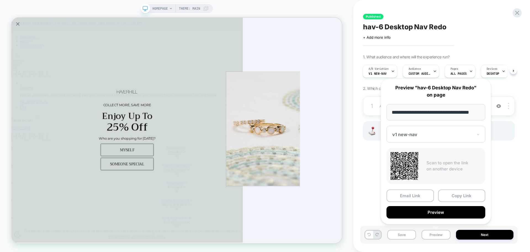
click at [411, 129] on div "v1 new-nav" at bounding box center [436, 134] width 99 height 17
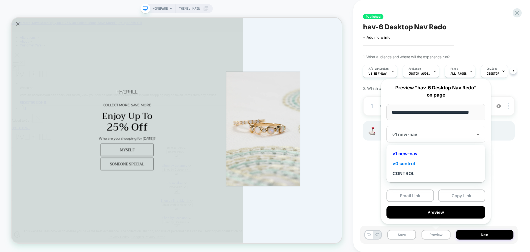
click at [410, 163] on div "v0 control" at bounding box center [435, 163] width 93 height 10
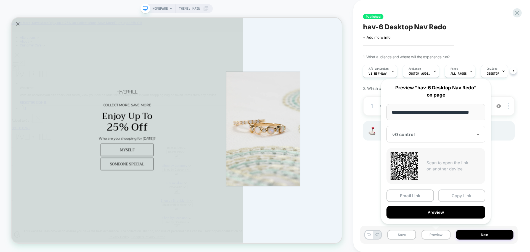
click at [471, 191] on button "Copy Link" at bounding box center [461, 195] width 47 height 12
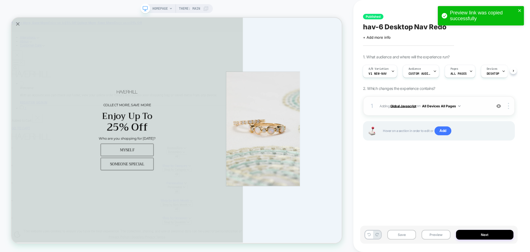
click at [397, 107] on b "Global Javascript" at bounding box center [403, 106] width 26 height 4
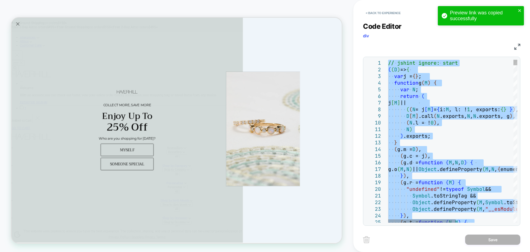
type textarea "**********"
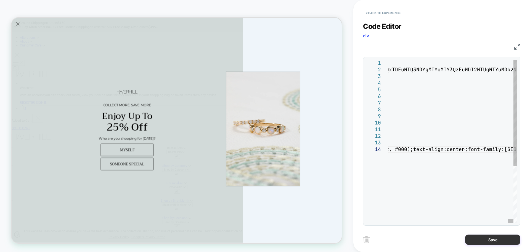
drag, startPoint x: 483, startPoint y: 244, endPoint x: 482, endPoint y: 241, distance: 3.1
click at [483, 242] on button "Save" at bounding box center [492, 239] width 55 height 10
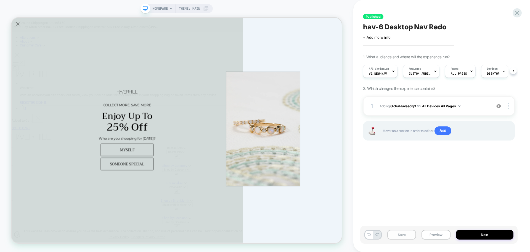
scroll to position [0, 0]
click at [402, 236] on button "Save" at bounding box center [401, 234] width 29 height 10
click at [431, 234] on button "Preview" at bounding box center [436, 234] width 29 height 10
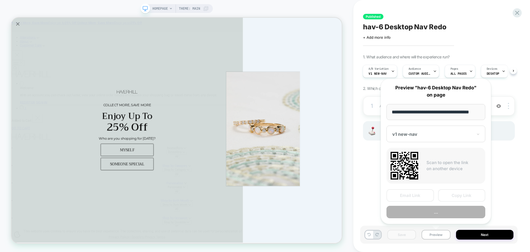
scroll to position [0, 3]
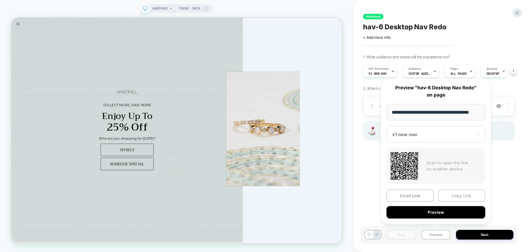
click at [455, 192] on button "Copy Link" at bounding box center [461, 195] width 47 height 12
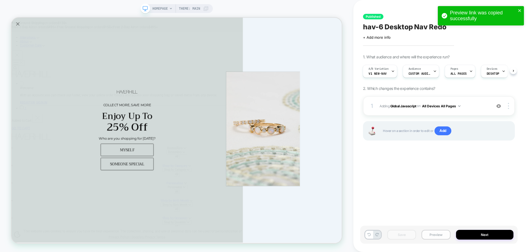
click at [428, 235] on button "Preview" at bounding box center [436, 234] width 29 height 10
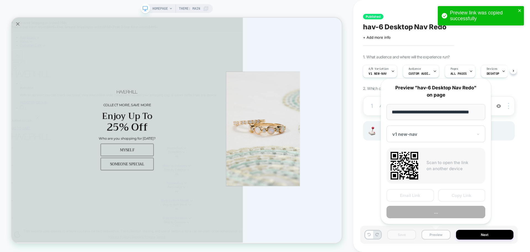
scroll to position [0, 3]
click at [453, 197] on button "Copy Link" at bounding box center [461, 195] width 47 height 12
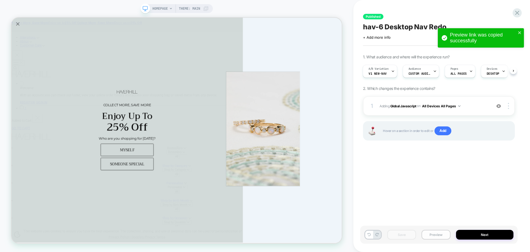
click at [439, 233] on button "Preview" at bounding box center [436, 234] width 29 height 10
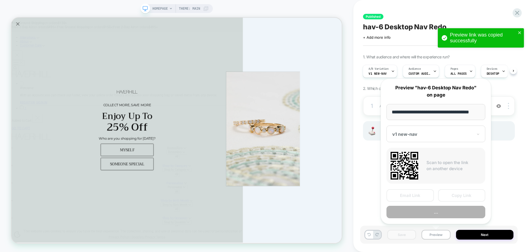
scroll to position [0, 3]
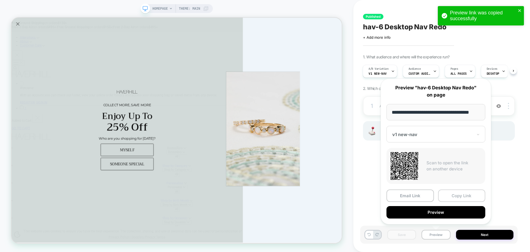
click at [455, 198] on button "Copy Link" at bounding box center [461, 195] width 47 height 12
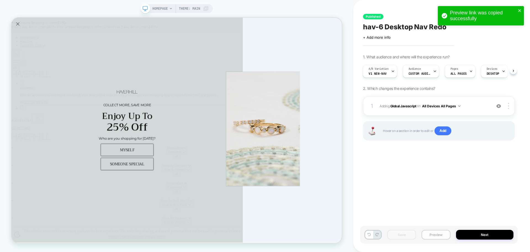
click at [432, 238] on button "Preview" at bounding box center [436, 234] width 29 height 10
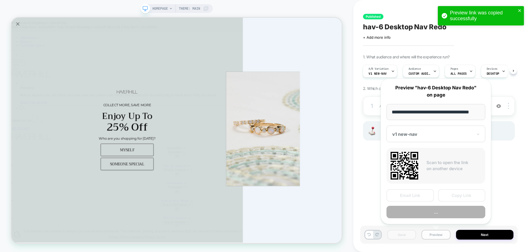
scroll to position [0, 3]
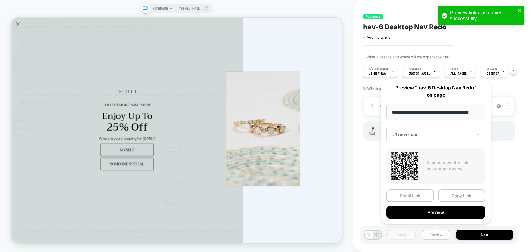
click at [435, 231] on button "Preview" at bounding box center [436, 234] width 29 height 10
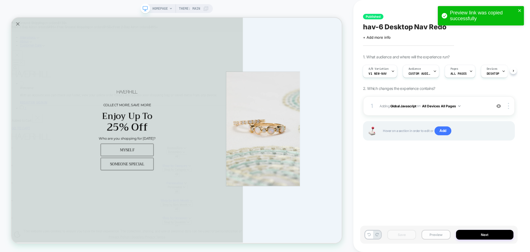
click at [435, 231] on button "Preview" at bounding box center [436, 234] width 29 height 10
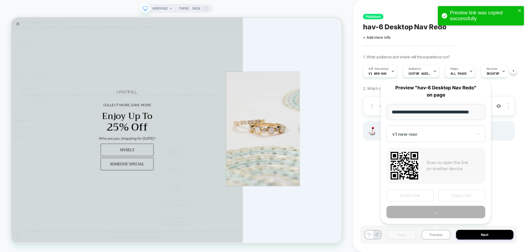
scroll to position [0, 3]
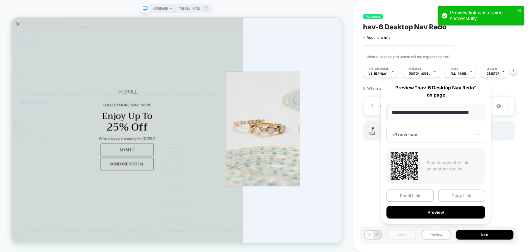
click at [473, 193] on button "Copy Link" at bounding box center [461, 195] width 47 height 12
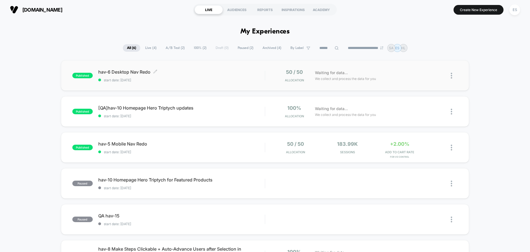
click at [131, 71] on span "hav-6 Desktop Nav Redo Click to edit experience details" at bounding box center [181, 72] width 167 height 6
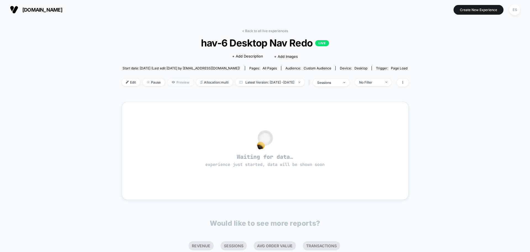
click at [173, 81] on span "Preview" at bounding box center [181, 81] width 26 height 7
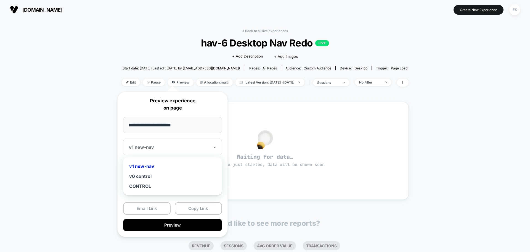
click at [178, 147] on div at bounding box center [169, 147] width 81 height 6
click at [146, 167] on div "v1 new-nav" at bounding box center [172, 166] width 93 height 10
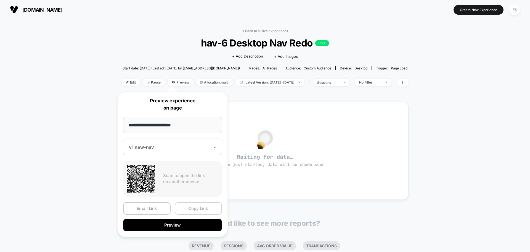
click at [195, 206] on button "Copy Link" at bounding box center [198, 208] width 47 height 12
